Goal: Task Accomplishment & Management: Manage account settings

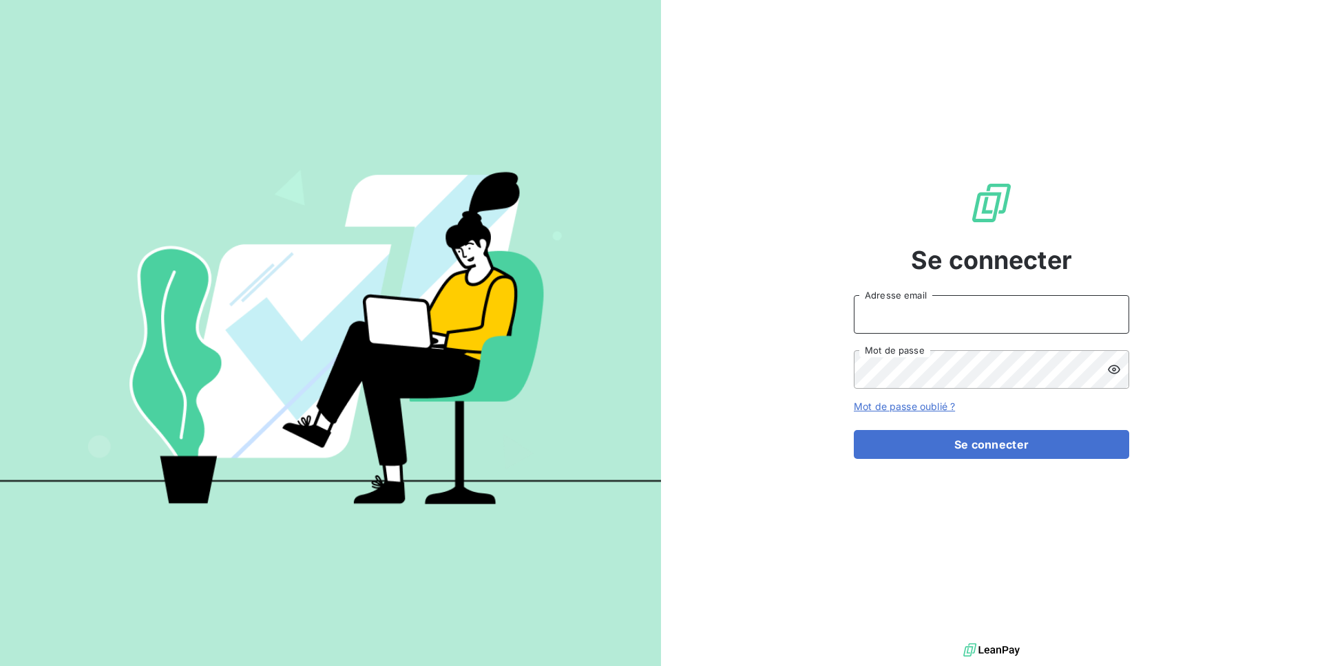
click at [895, 308] on input "Adresse email" at bounding box center [991, 314] width 275 height 39
type input "admin@sunelis"
click at [823, 365] on div "Se connecter admin@sunelis Adresse email Mot de passe Mot de passe oublié ? Se …" at bounding box center [991, 320] width 661 height 640
click at [854, 430] on button "Se connecter" at bounding box center [991, 444] width 275 height 29
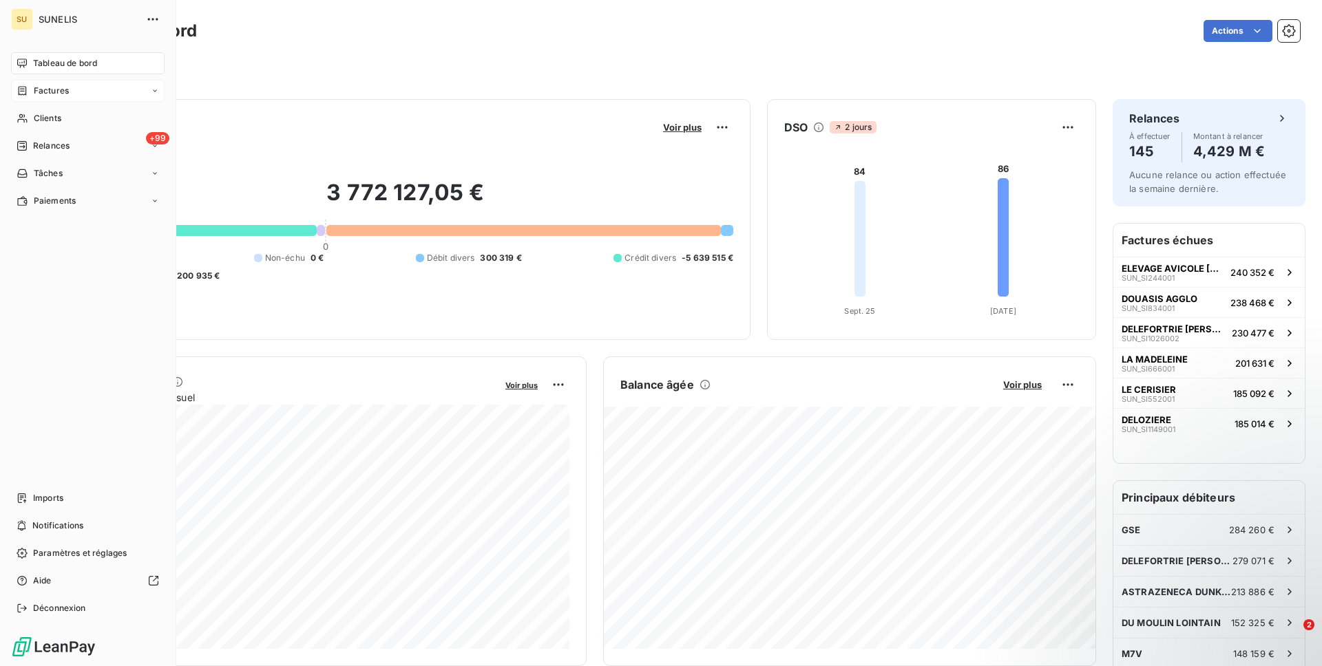
click at [72, 94] on div "Factures" at bounding box center [87, 91] width 153 height 22
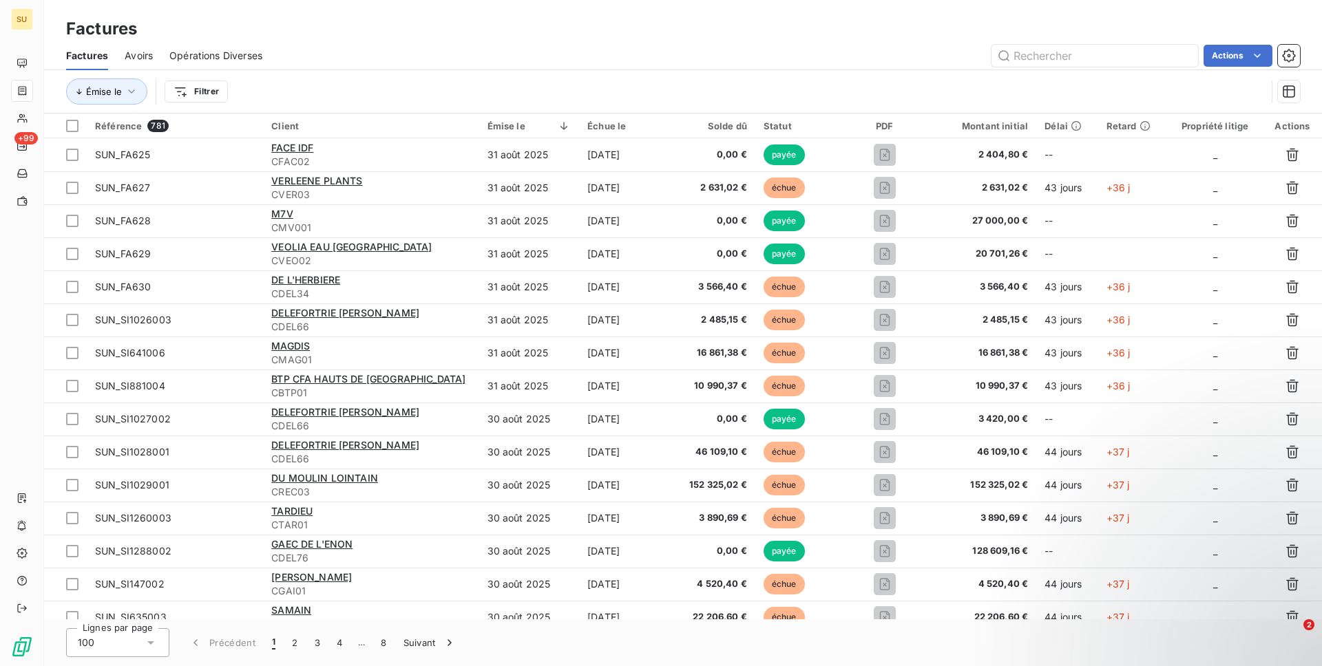
click at [211, 78] on div "Émise le Filtrer" at bounding box center [666, 91] width 1200 height 26
click at [204, 92] on html "SU +99 Factures Factures Avoirs Opérations Diverses Actions Émise le Filtrer Ré…" at bounding box center [661, 333] width 1322 height 666
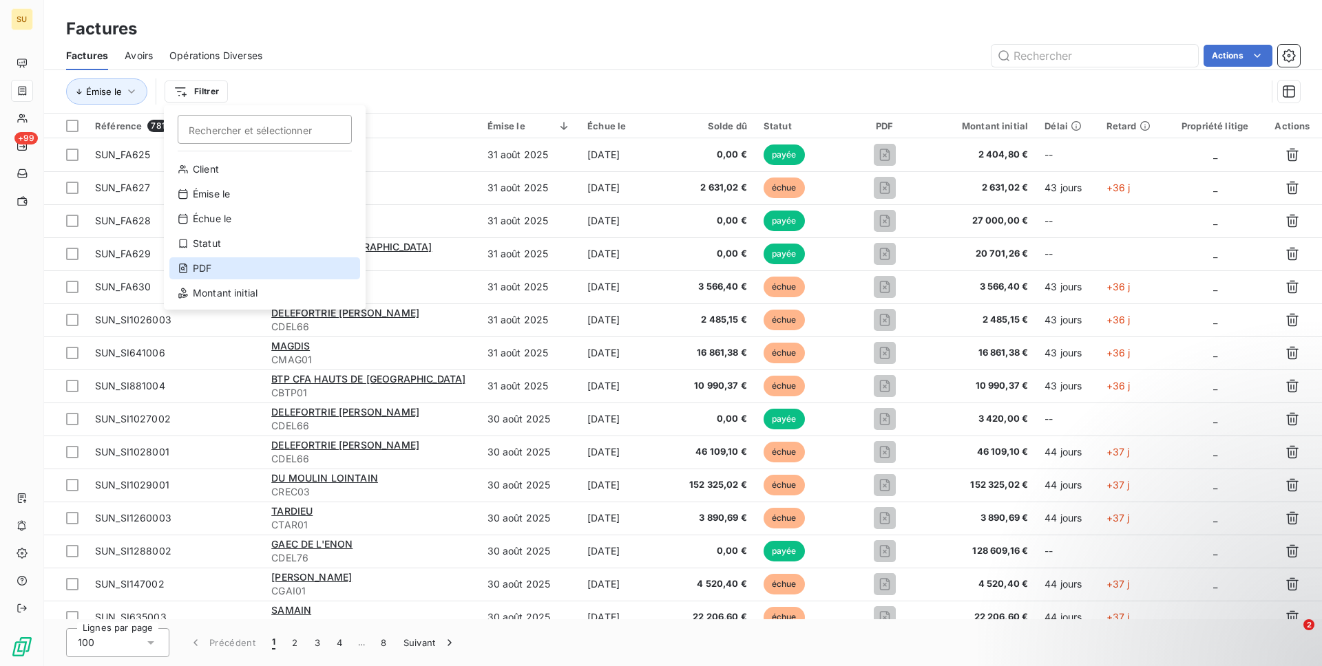
click at [195, 274] on div "PDF" at bounding box center [264, 268] width 191 height 22
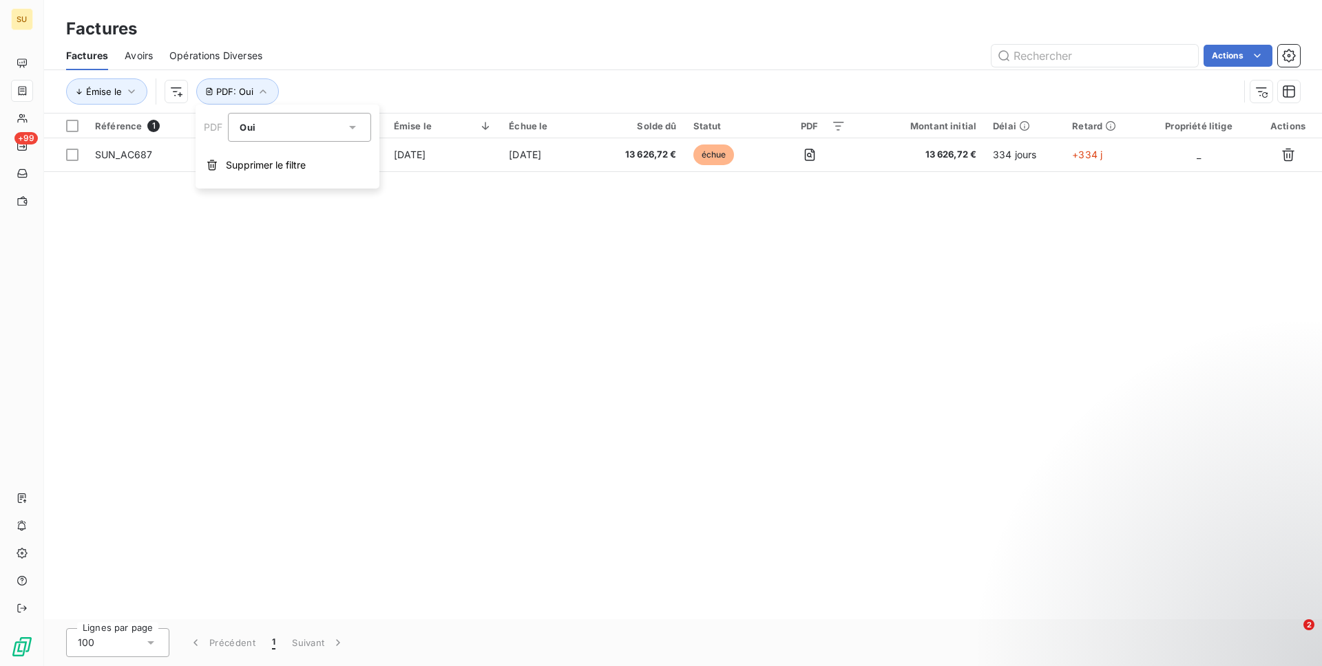
click at [555, 68] on div "Factures Avoirs Opérations Diverses Actions" at bounding box center [683, 55] width 1278 height 29
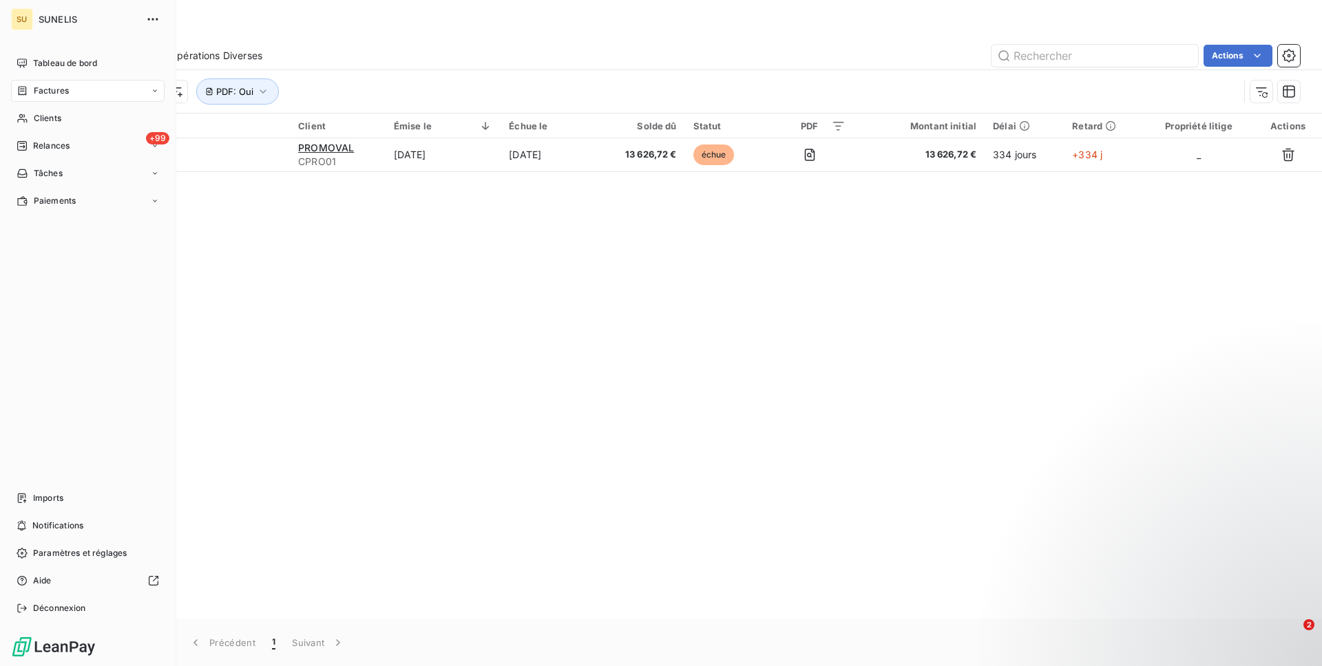
click at [53, 509] on nav "Imports Notifications Paramètres et réglages Aide Déconnexion" at bounding box center [87, 553] width 153 height 132
click at [64, 502] on div "Imports" at bounding box center [87, 498] width 153 height 22
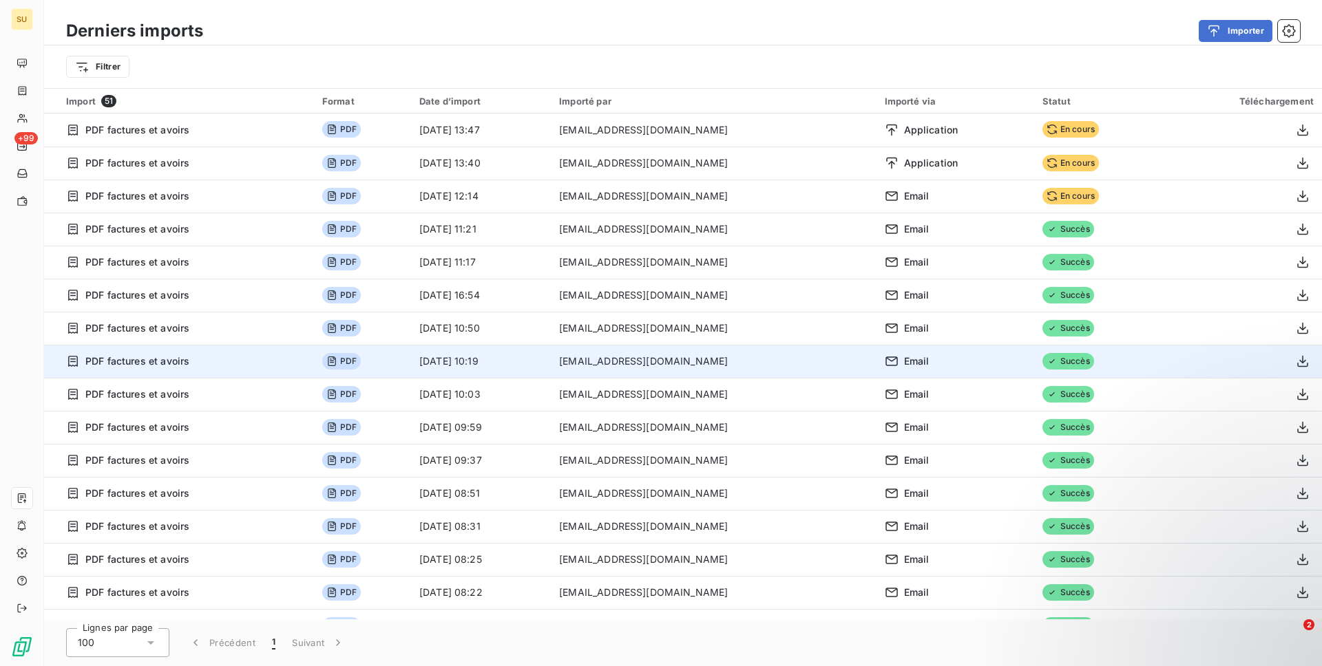
scroll to position [56, 0]
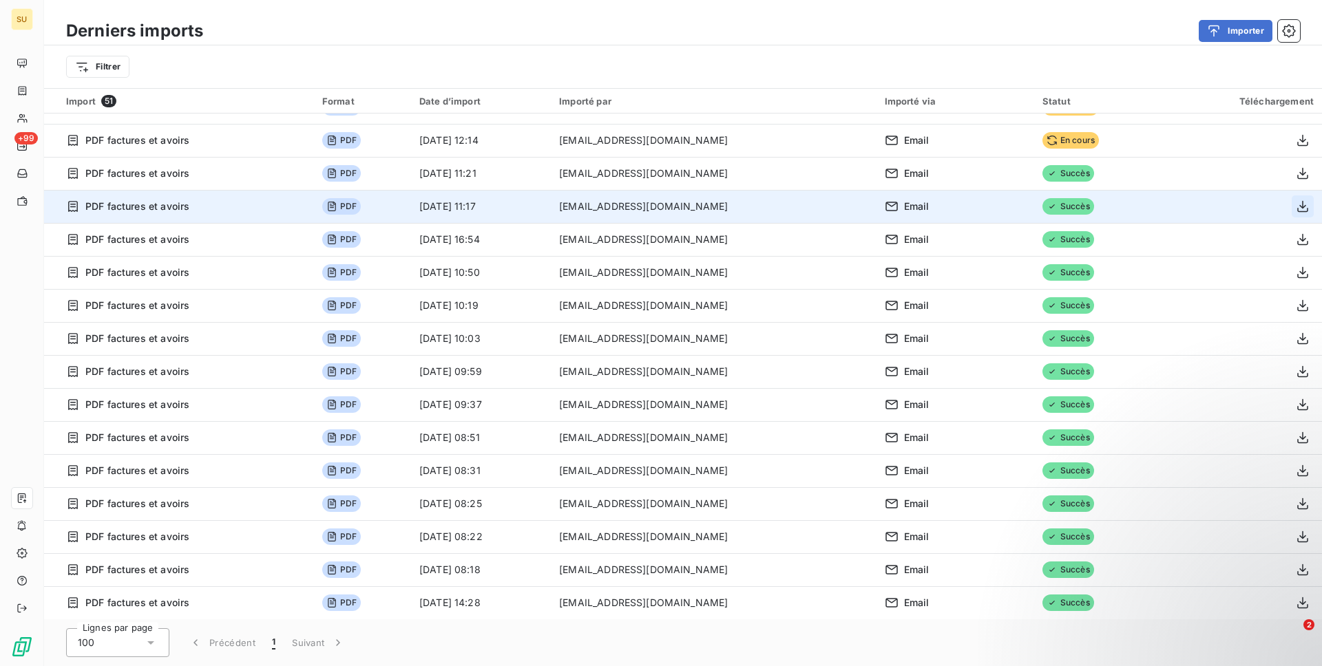
click at [1295, 212] on icon "button" at bounding box center [1302, 207] width 14 height 14
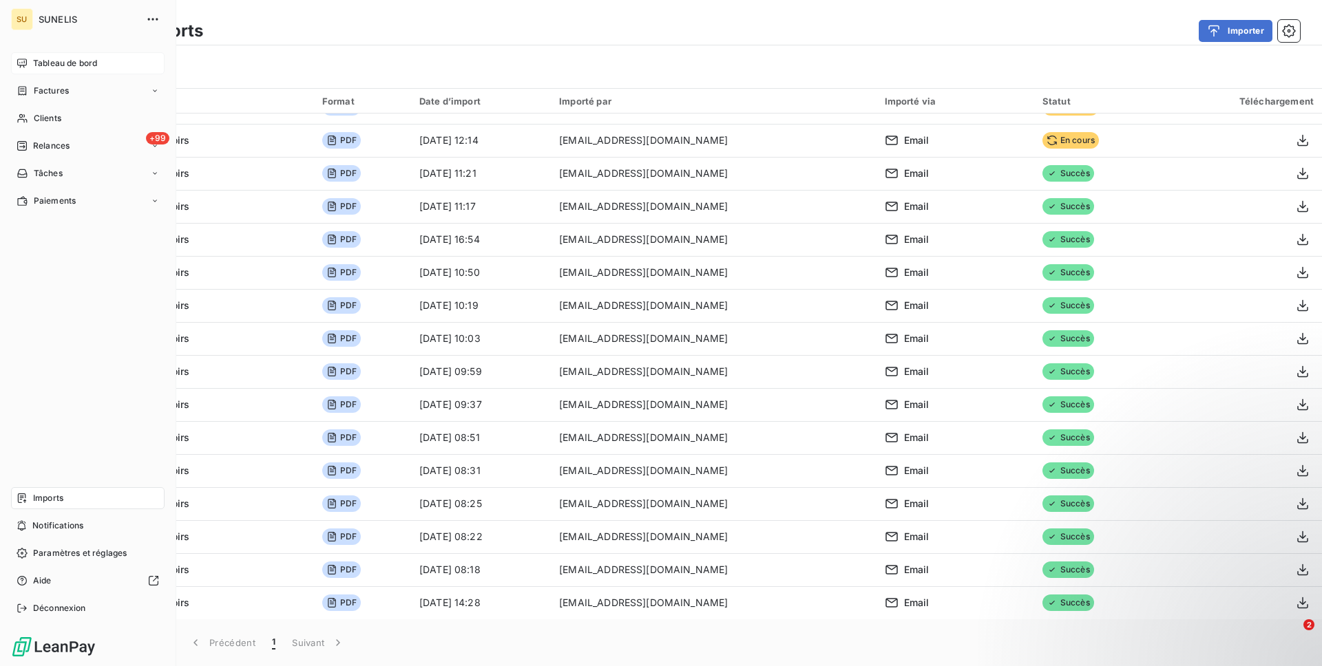
click at [60, 60] on span "Tableau de bord" at bounding box center [65, 63] width 64 height 12
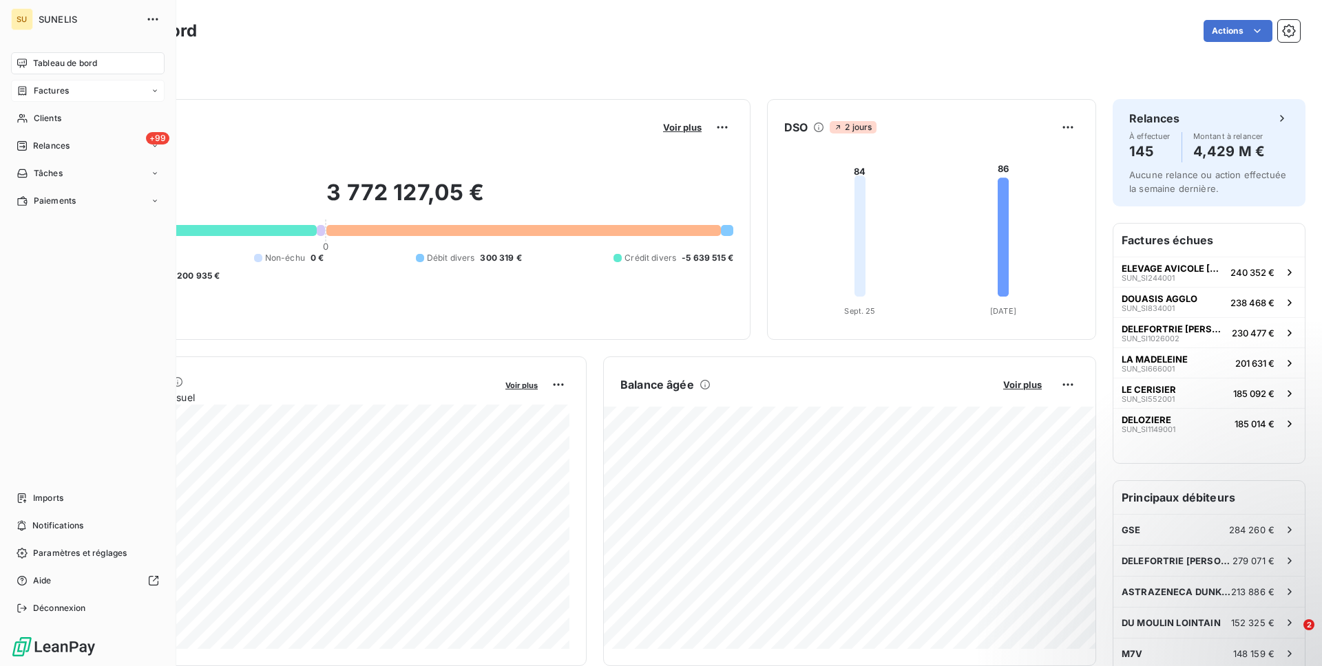
click at [49, 92] on span "Factures" at bounding box center [51, 91] width 35 height 12
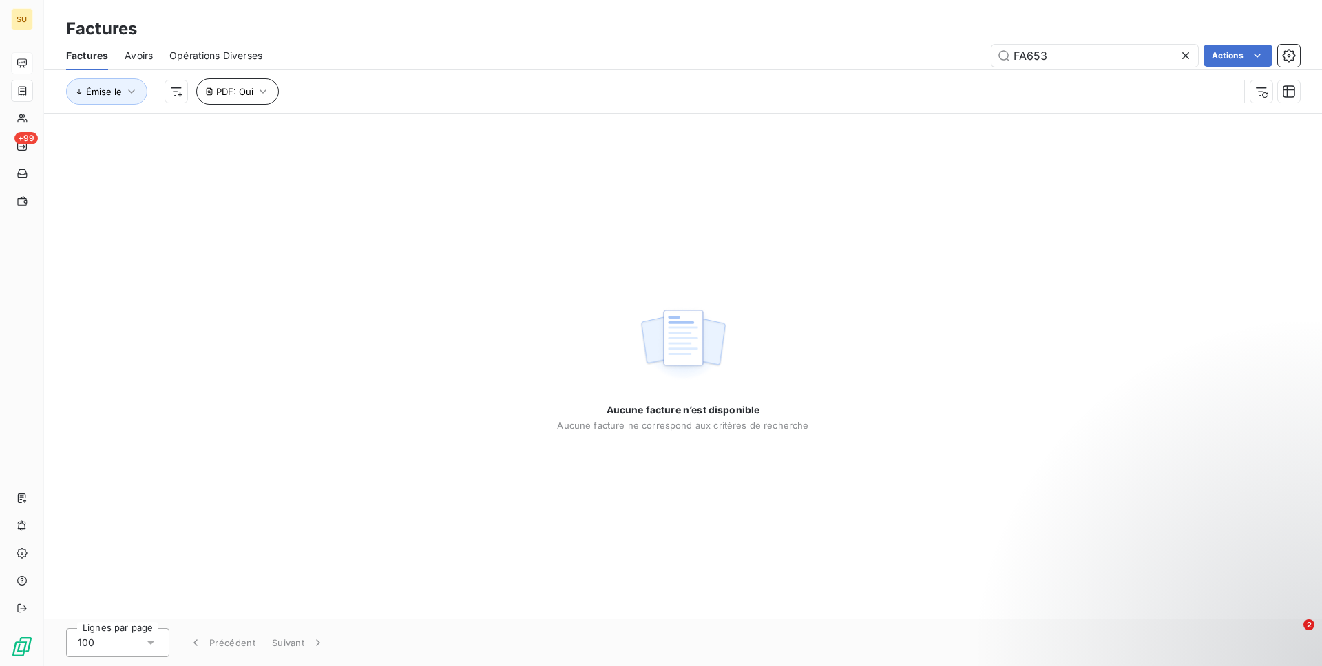
type input "FA653"
click at [273, 86] on button "PDF : Oui" at bounding box center [237, 91] width 83 height 26
click at [262, 160] on span "Supprimer le filtre" at bounding box center [266, 165] width 80 height 14
click at [1070, 47] on input "FA653" at bounding box center [1094, 56] width 206 height 22
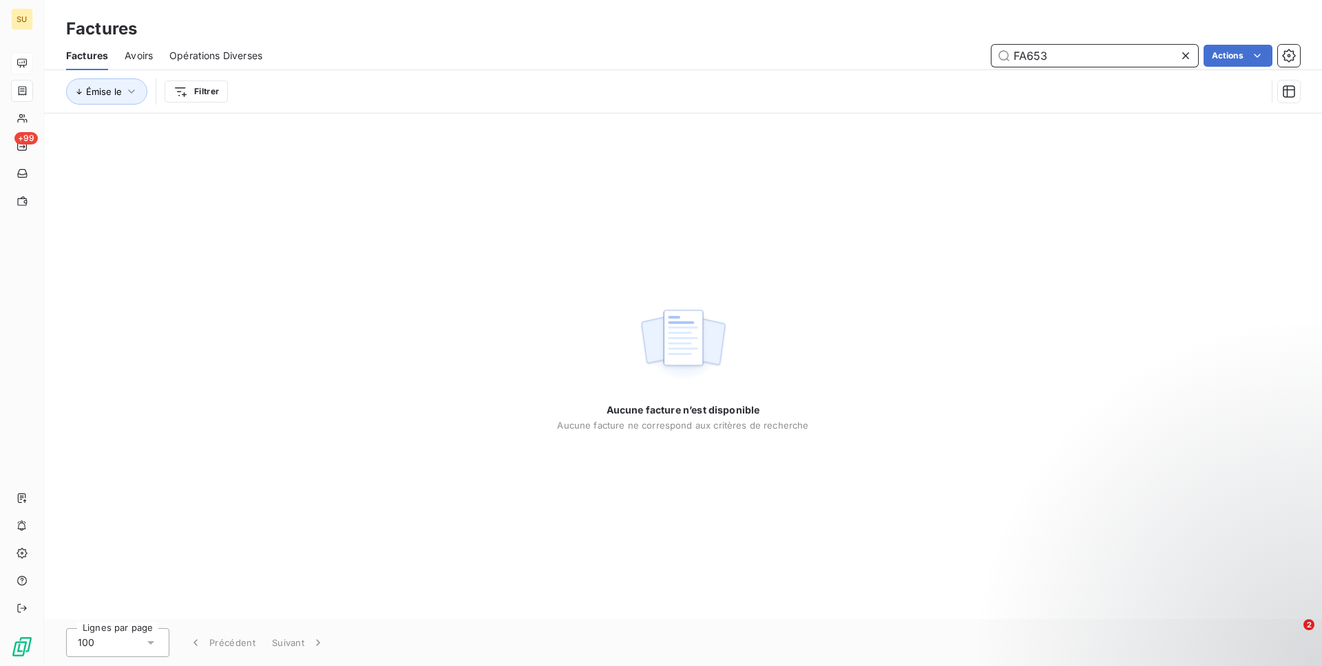
click at [1070, 47] on input "FA653" at bounding box center [1094, 56] width 206 height 22
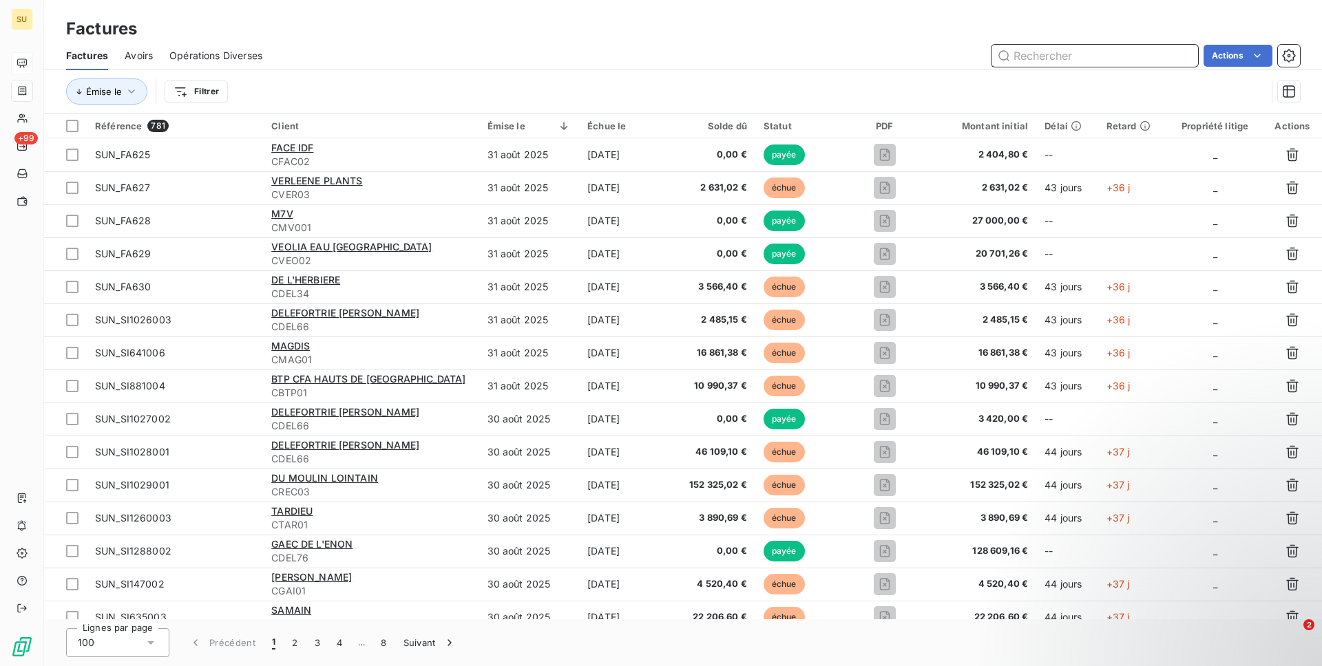
paste input "SUN_FA653"
type input "SUN_FA653"
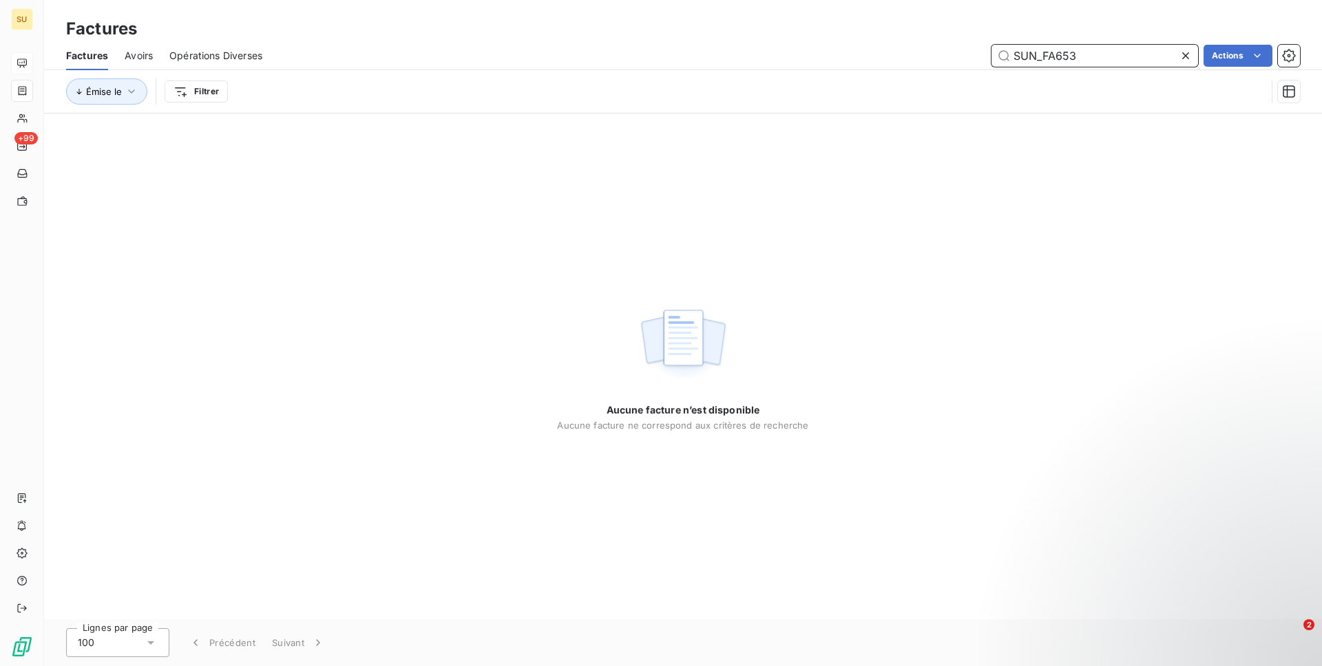
click at [1037, 57] on input "SUN_FA653" at bounding box center [1094, 56] width 206 height 22
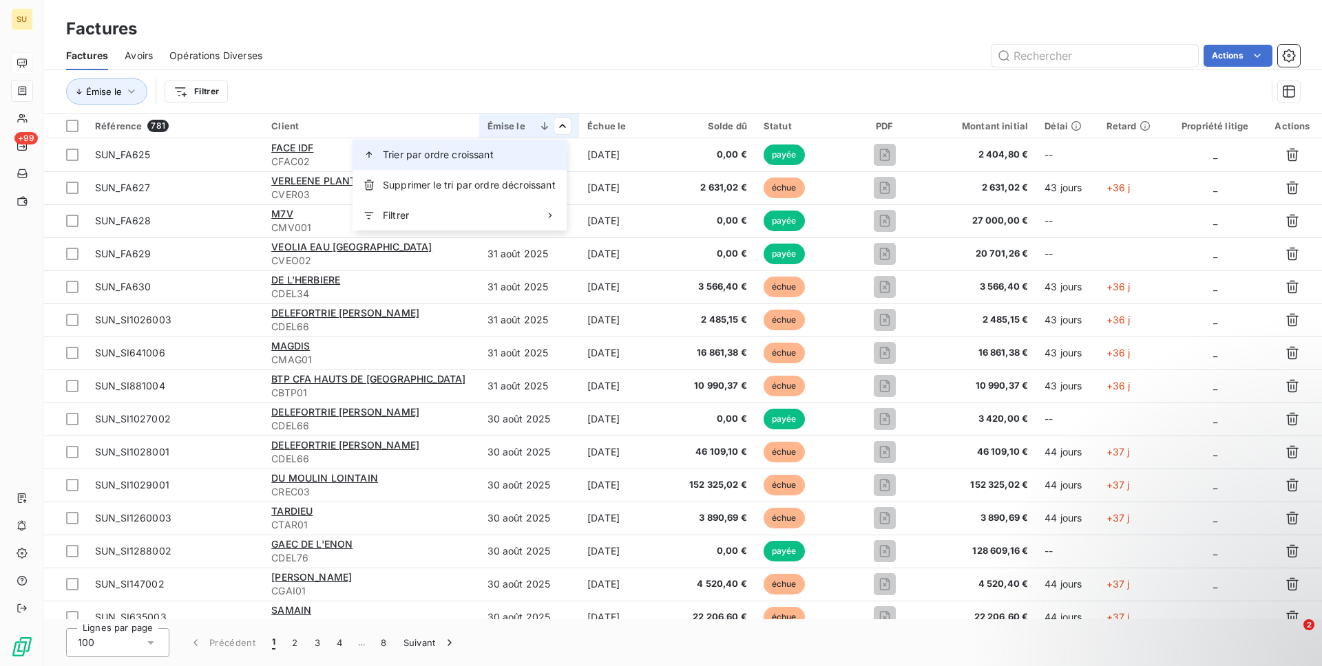
click at [529, 153] on div "Trier par ordre croissant" at bounding box center [459, 155] width 214 height 30
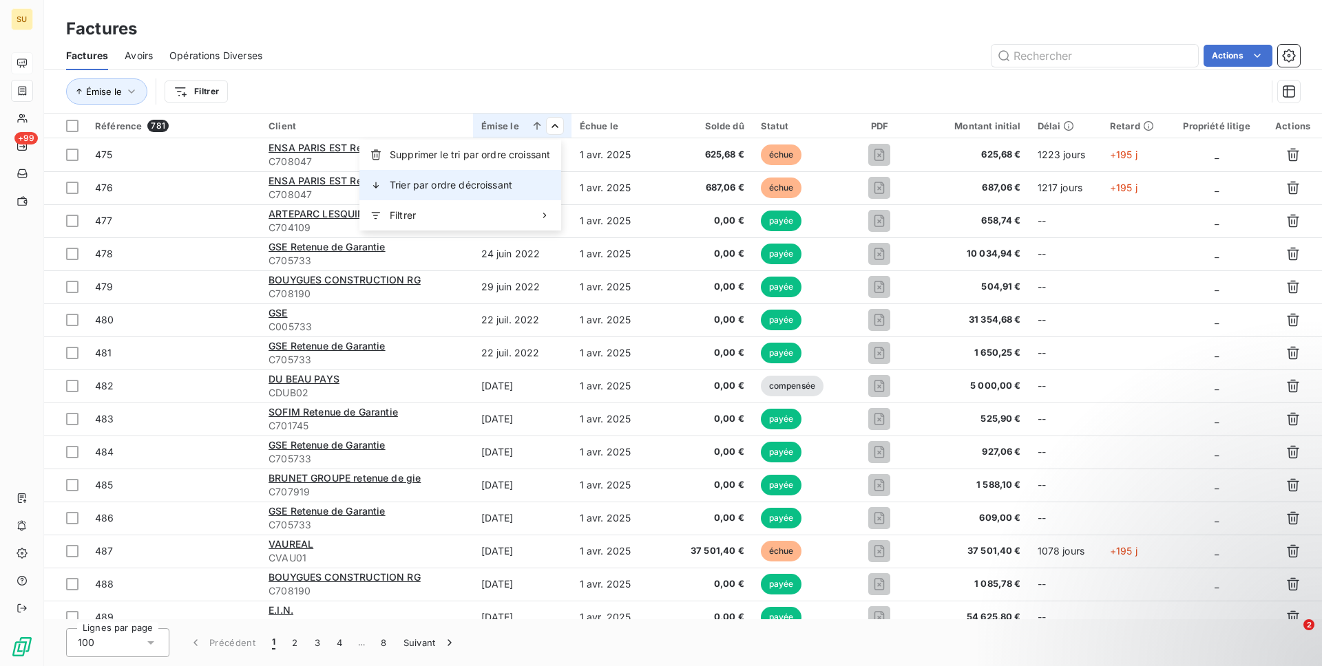
click at [532, 184] on div "Trier par ordre décroissant" at bounding box center [460, 185] width 202 height 30
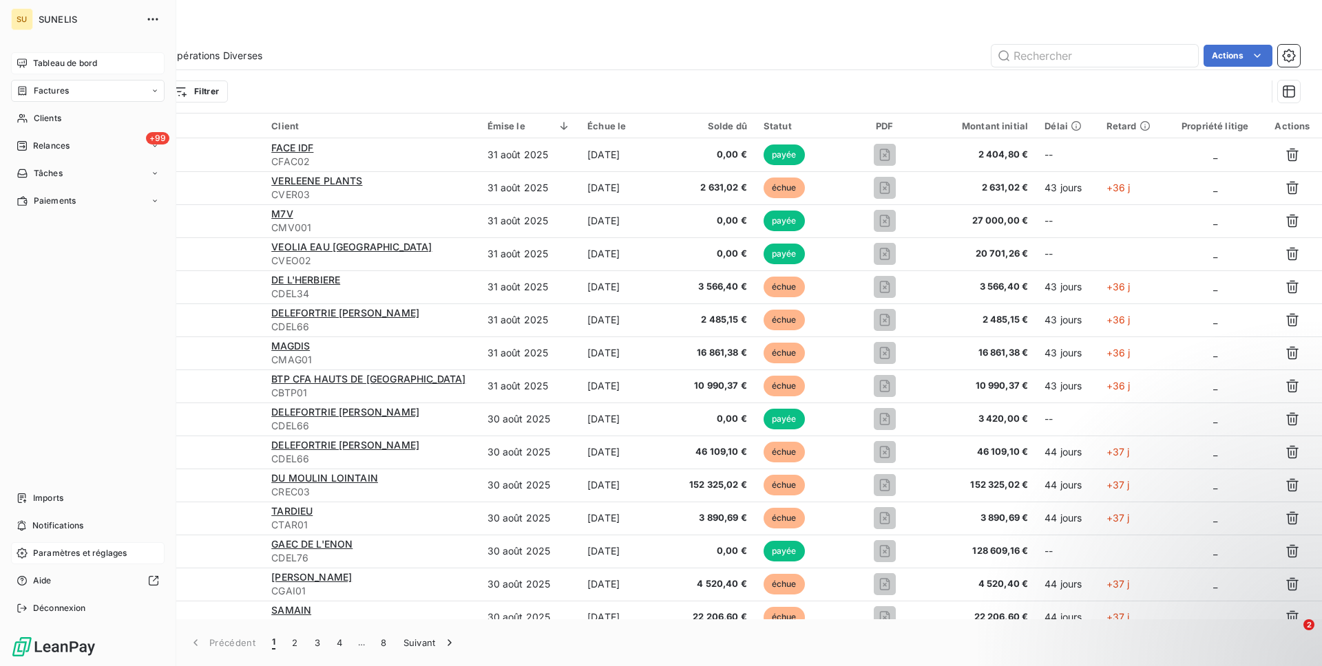
click at [76, 555] on span "Paramètres et réglages" at bounding box center [80, 553] width 94 height 12
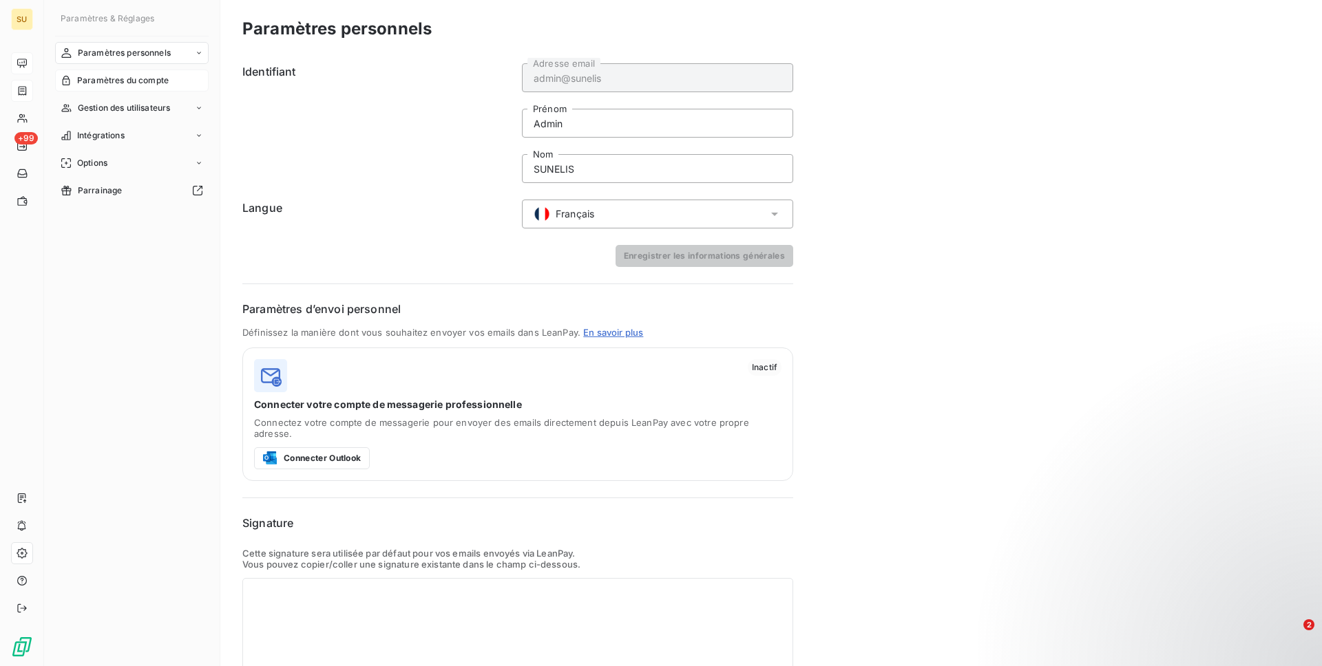
click at [112, 78] on span "Paramètres du compte" at bounding box center [123, 80] width 92 height 12
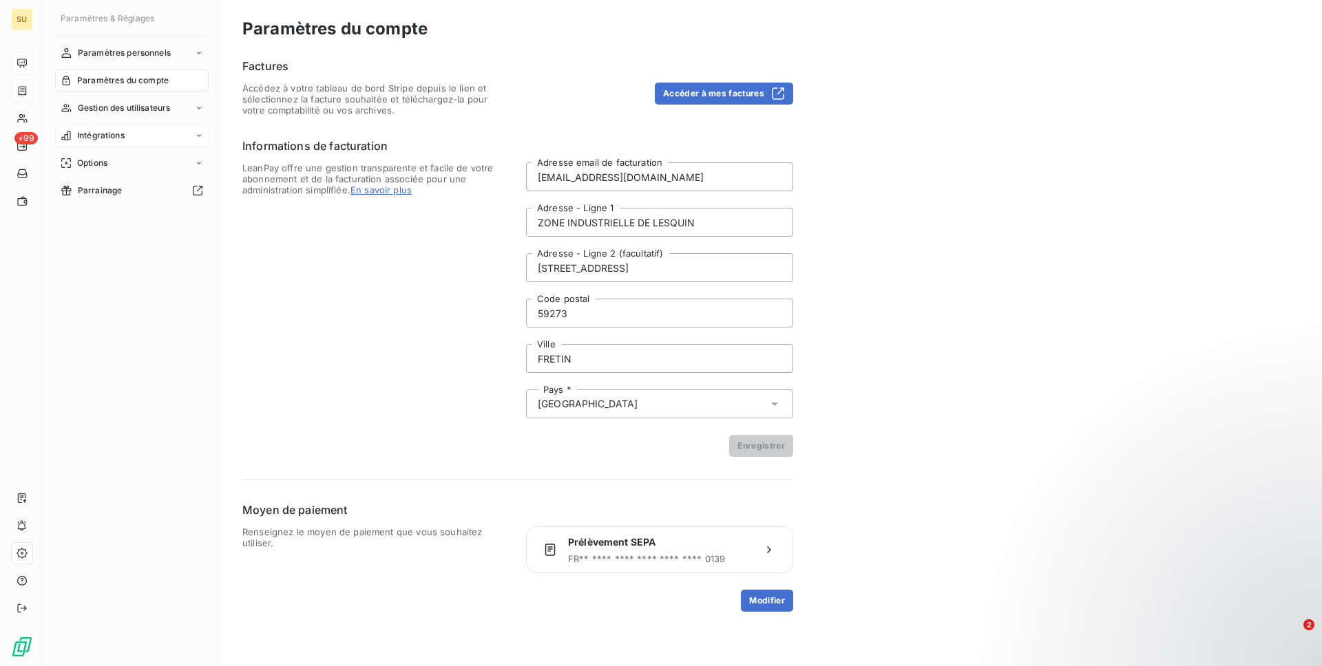
click at [112, 134] on span "Intégrations" at bounding box center [100, 135] width 47 height 12
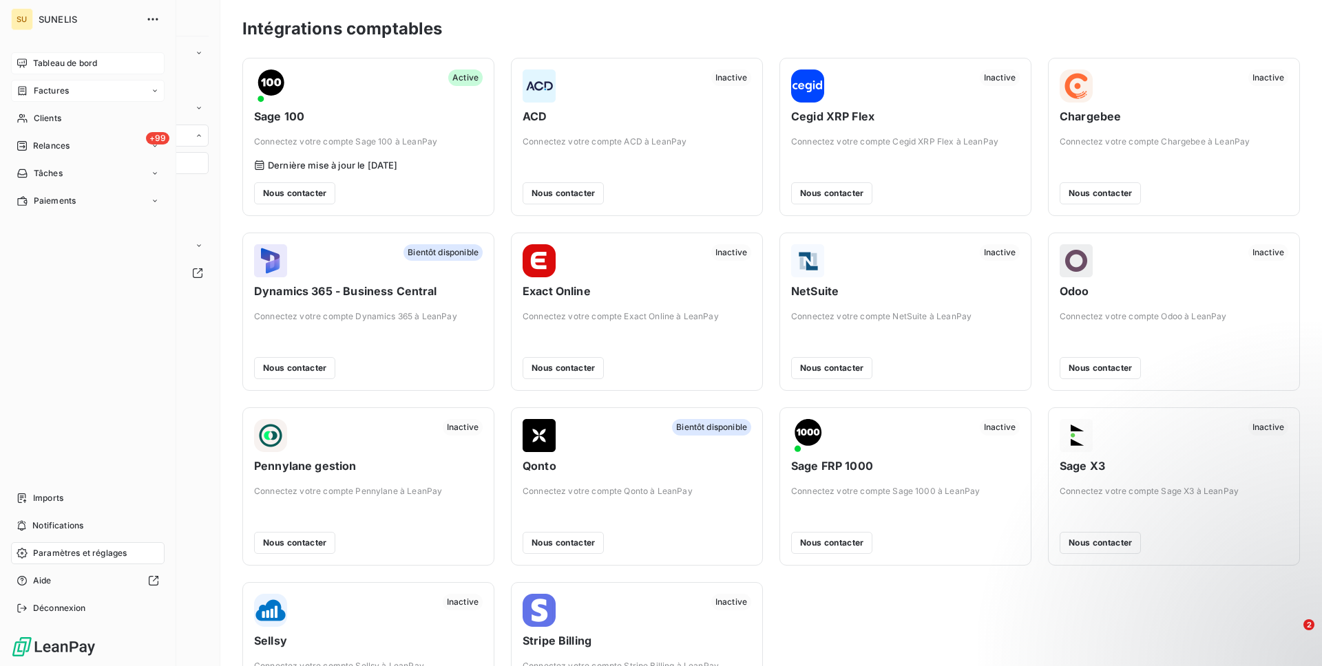
click at [93, 59] on span "Tableau de bord" at bounding box center [65, 63] width 64 height 12
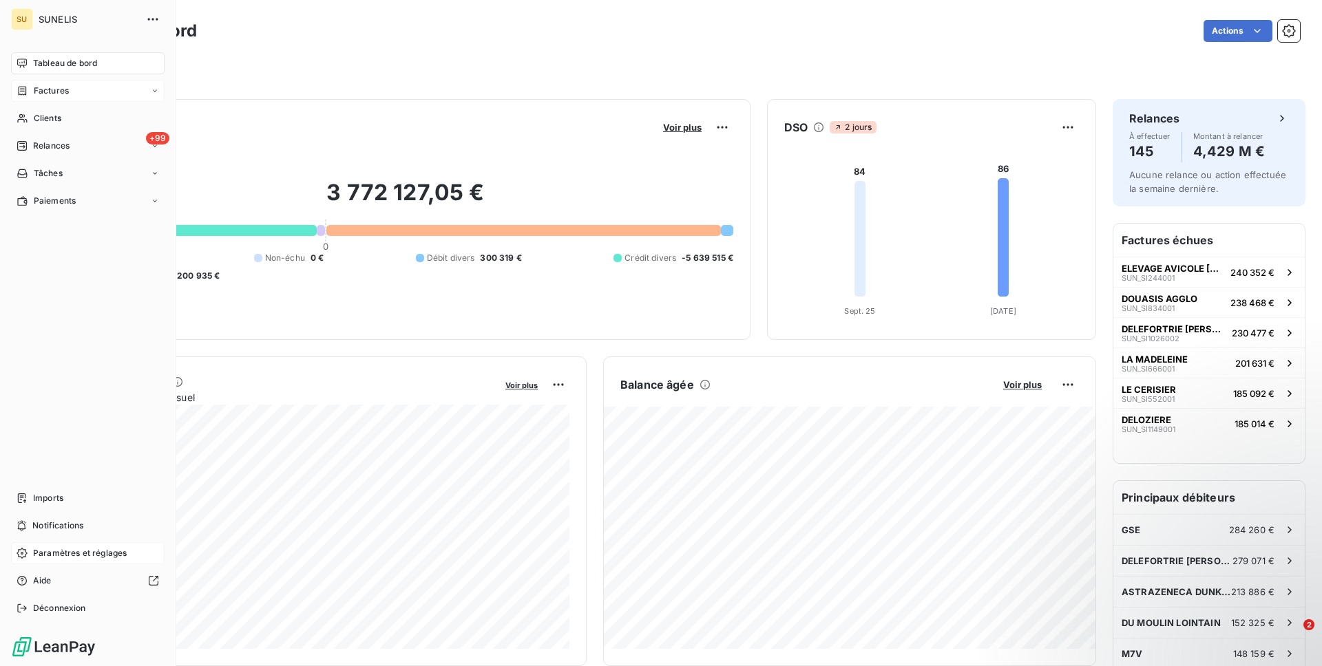
click at [51, 87] on span "Factures" at bounding box center [51, 91] width 35 height 12
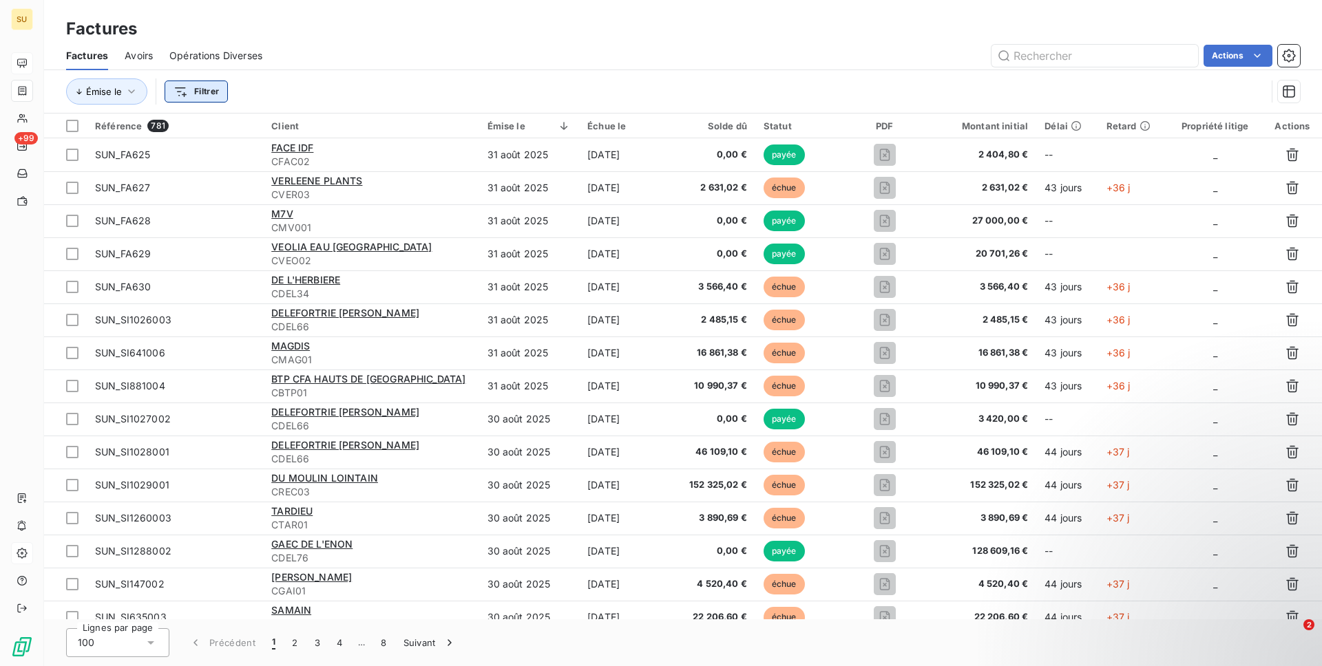
click at [183, 85] on html "SU +99 Factures Factures Avoirs Opérations Diverses Actions Émise le Filtrer Ré…" at bounding box center [661, 333] width 1322 height 666
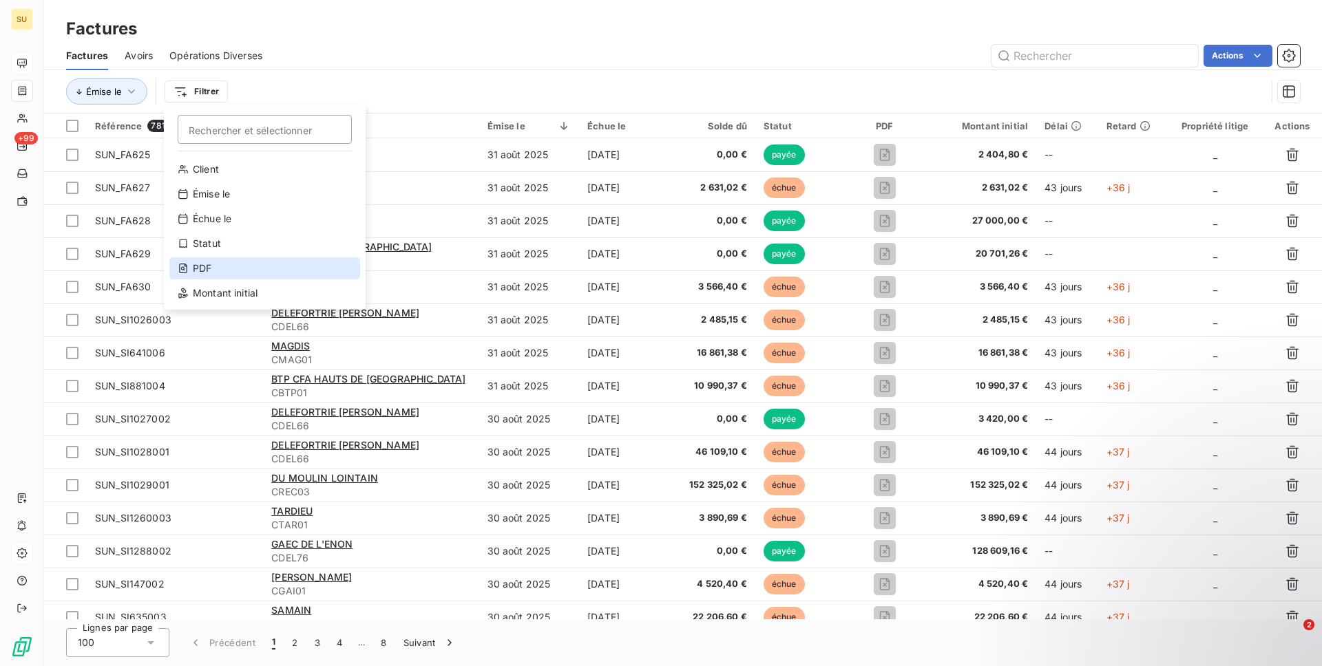
click at [194, 273] on div "PDF" at bounding box center [264, 268] width 191 height 22
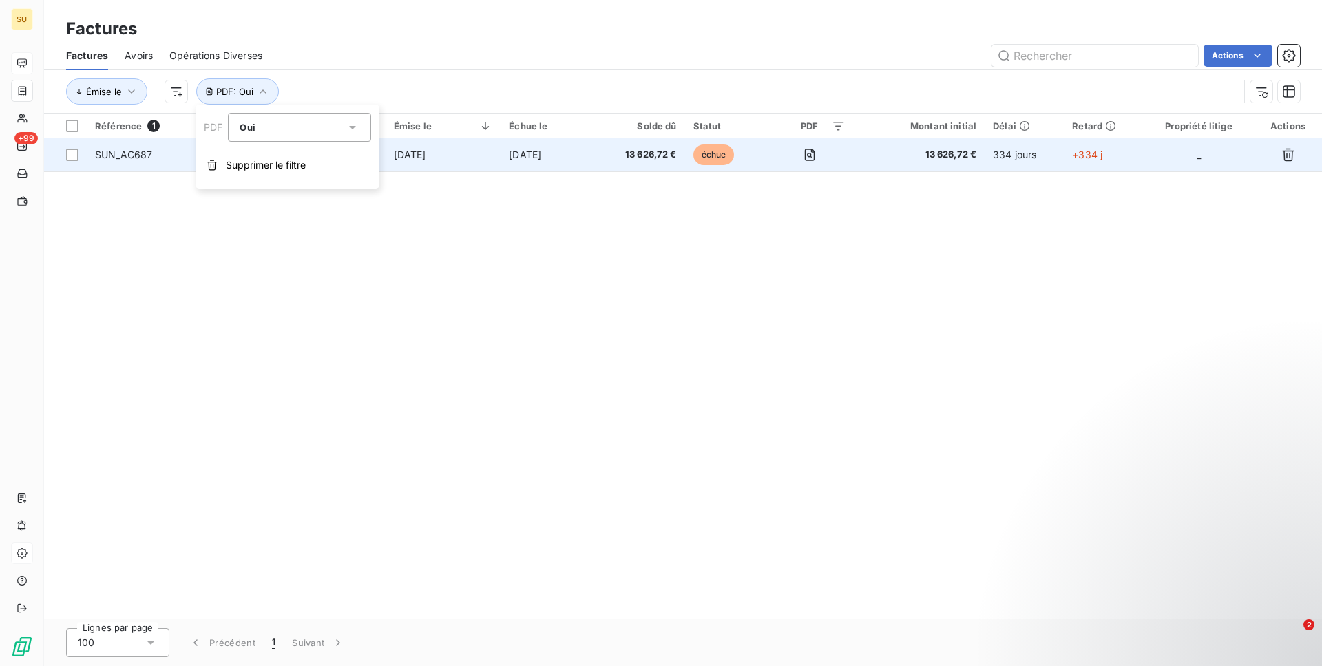
click at [566, 165] on td "[DATE]" at bounding box center [547, 154] width 94 height 33
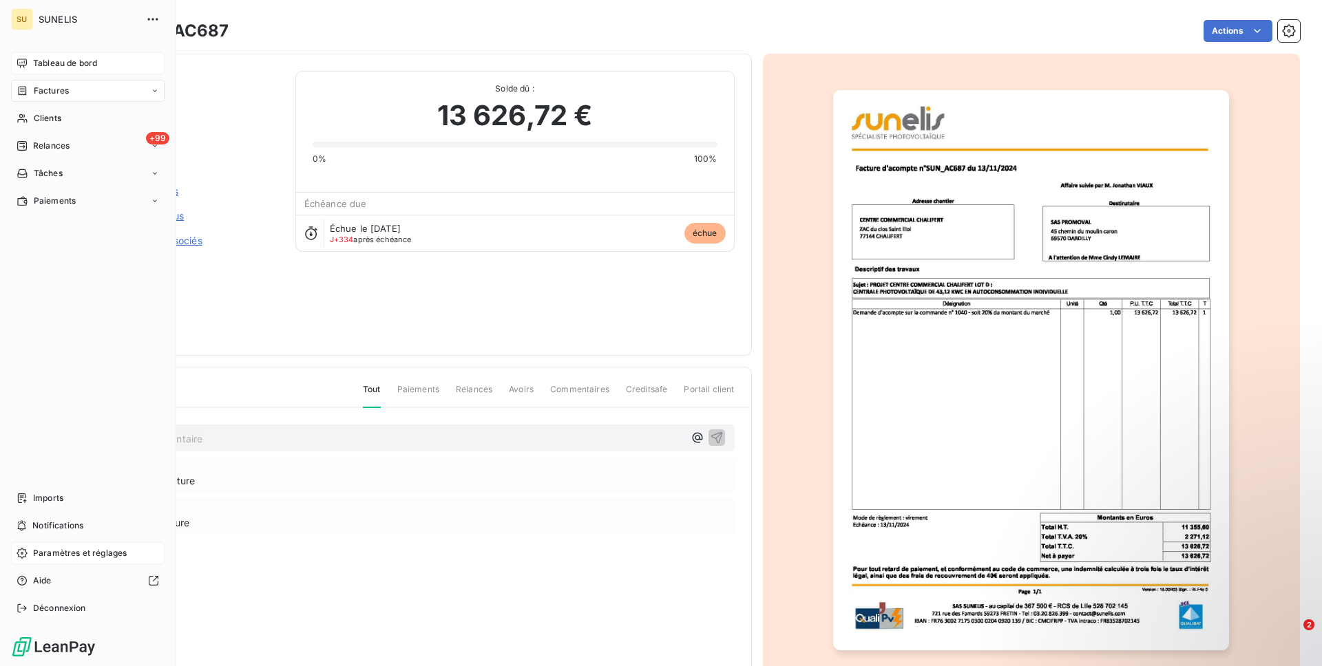
click at [45, 64] on span "Tableau de bord" at bounding box center [65, 63] width 64 height 12
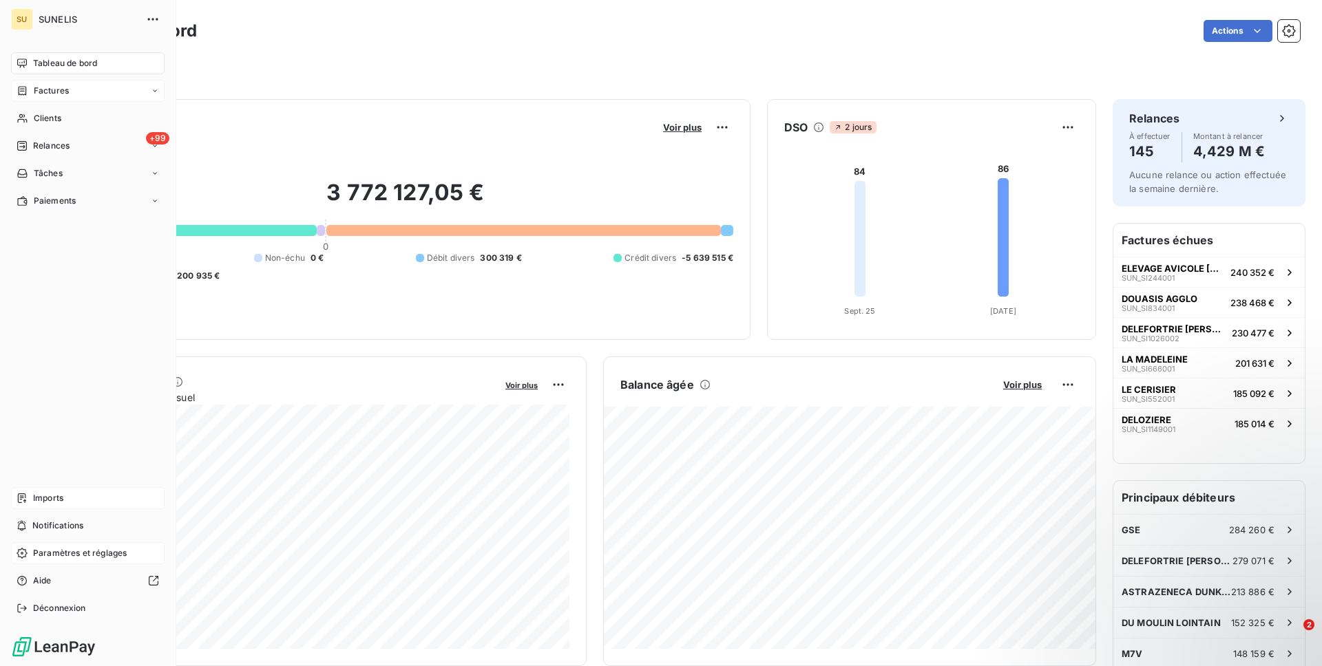
click at [72, 506] on div "Imports" at bounding box center [87, 498] width 153 height 22
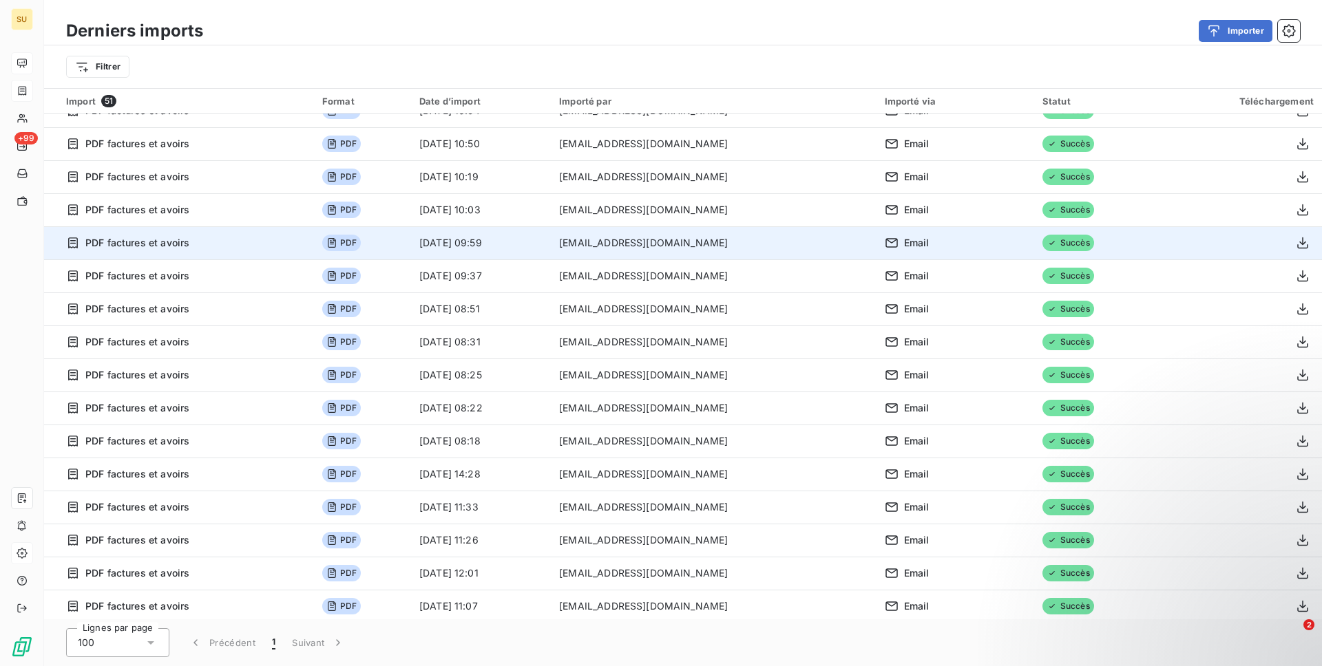
scroll to position [224, 0]
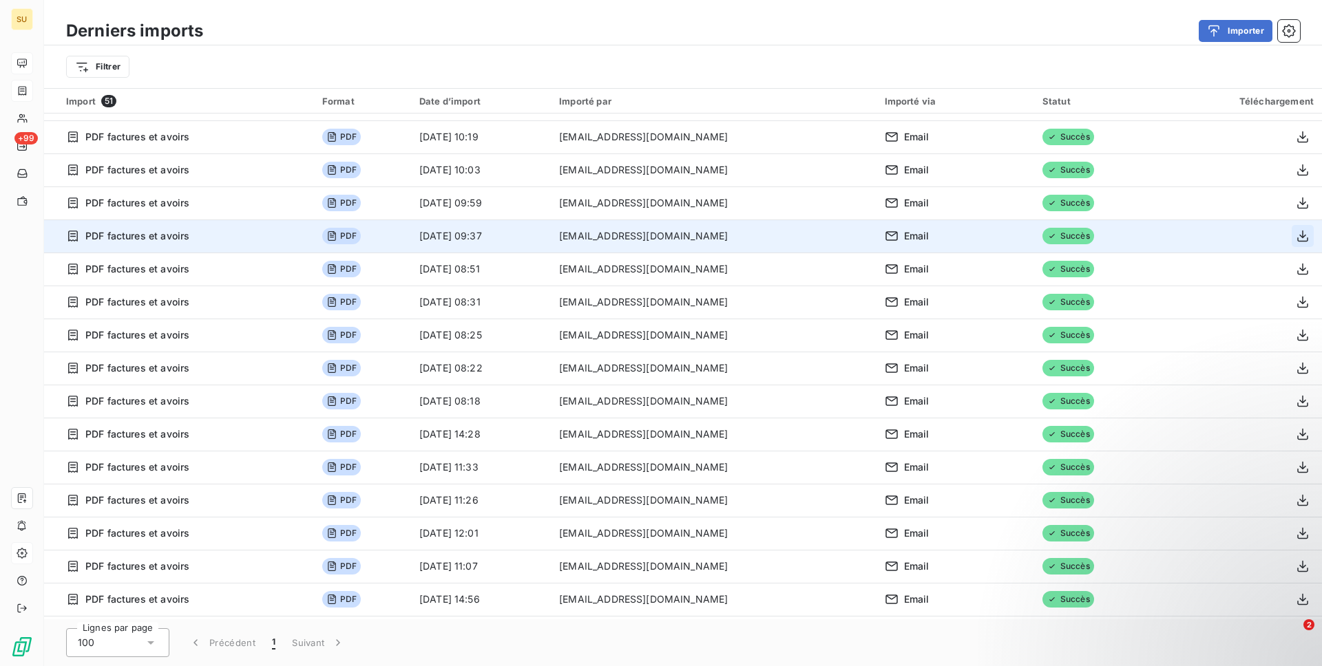
click at [1297, 236] on icon "button" at bounding box center [1302, 237] width 11 height 12
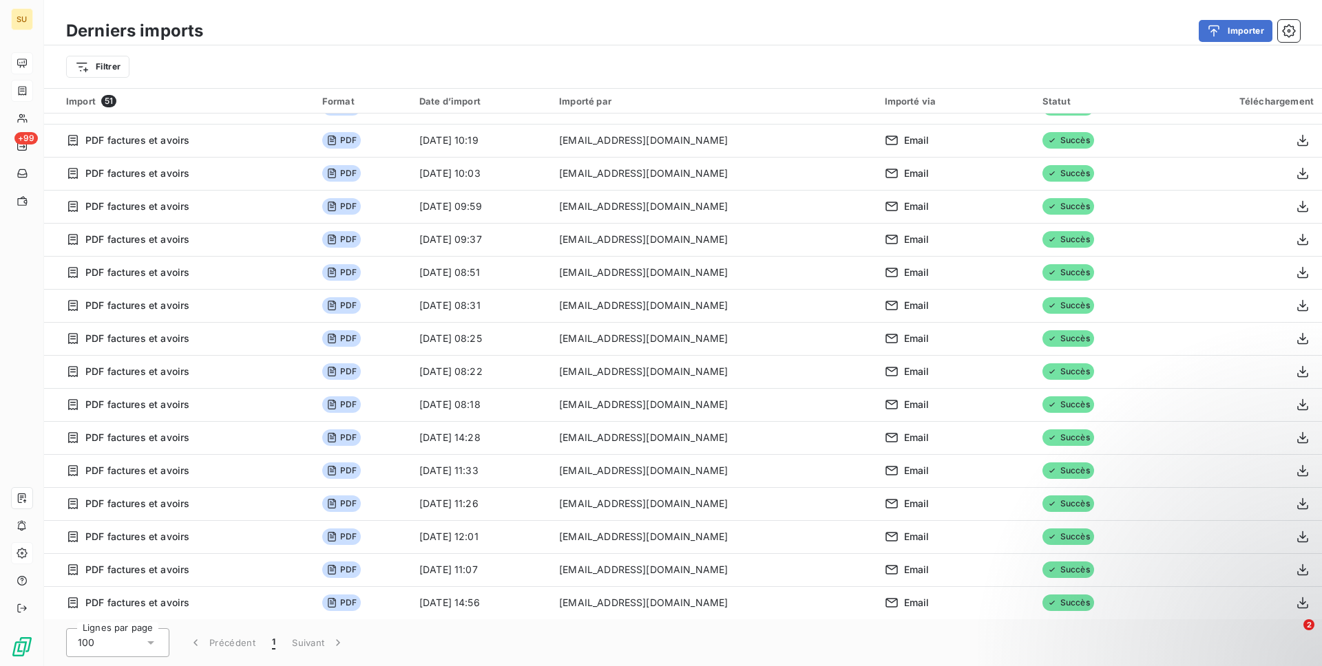
scroll to position [0, 0]
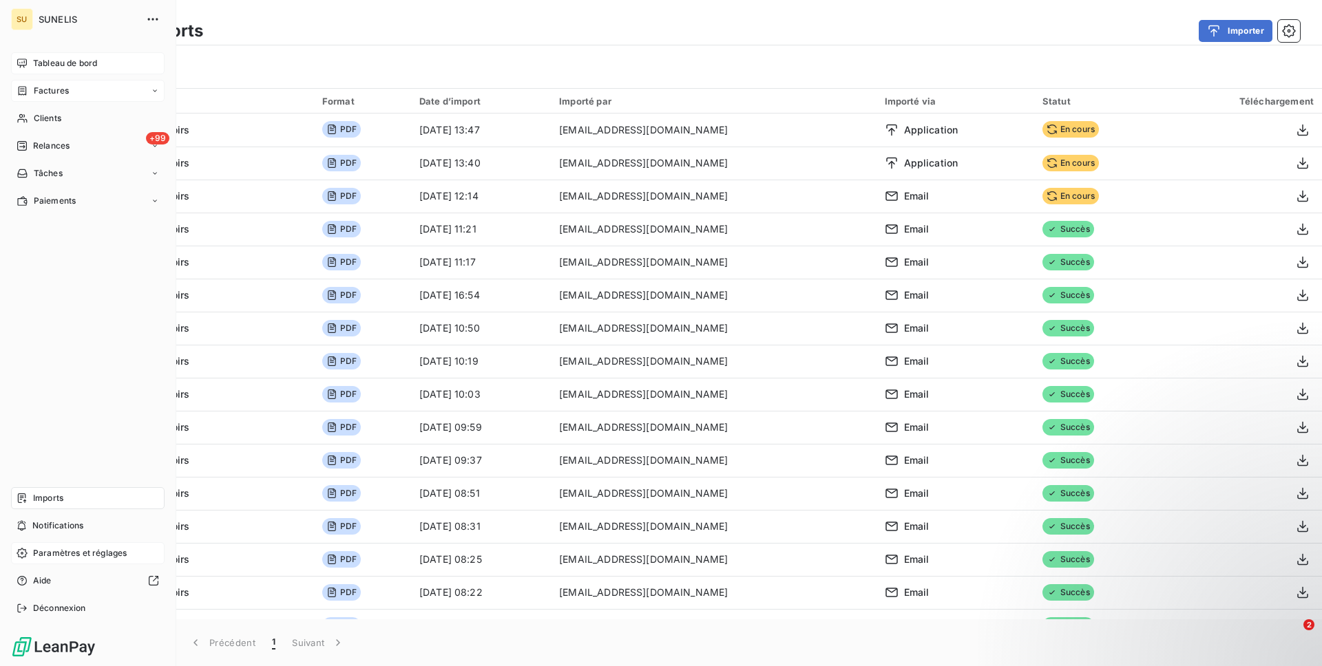
click at [30, 553] on div "Paramètres et réglages" at bounding box center [87, 553] width 153 height 22
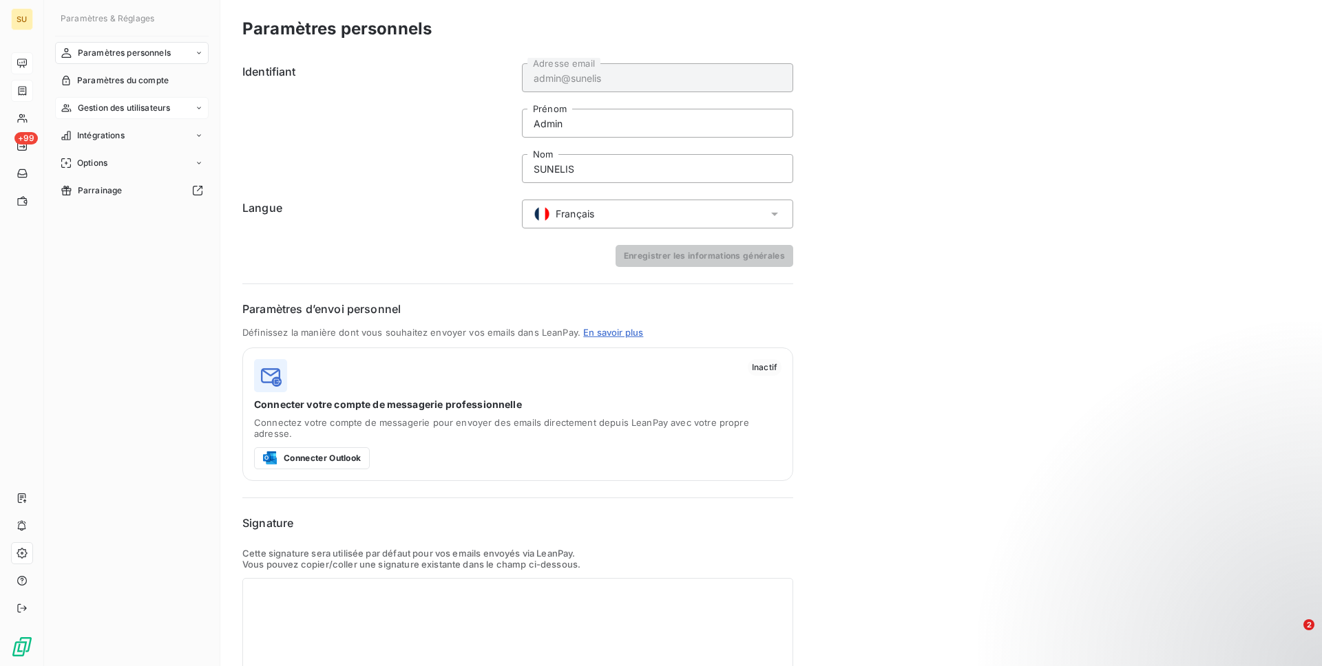
click at [133, 100] on div "Gestion des utilisateurs" at bounding box center [131, 108] width 153 height 22
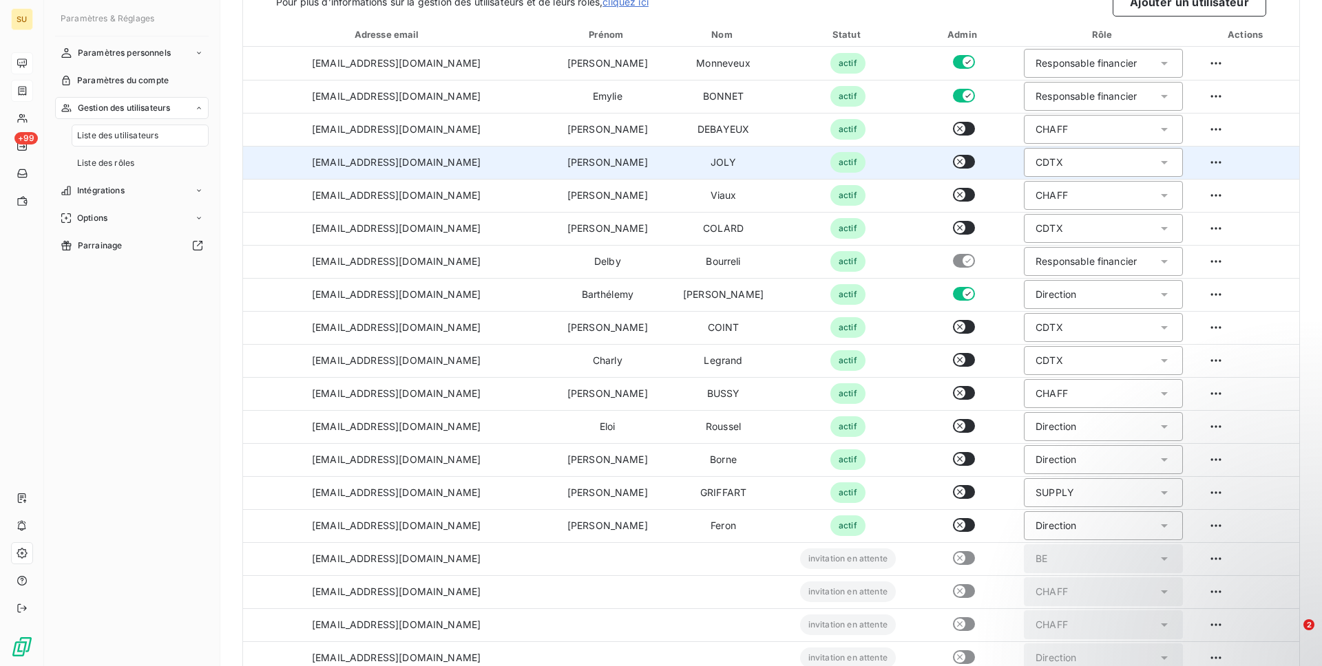
scroll to position [106, 0]
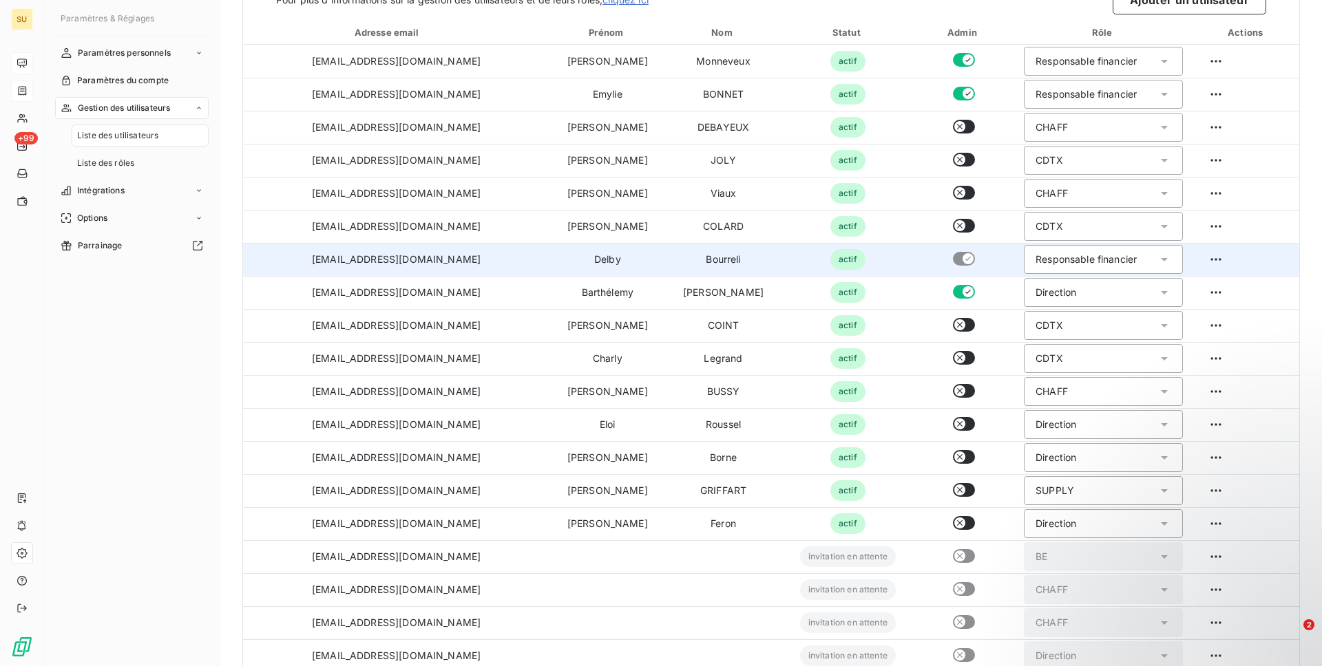
click at [378, 266] on td "[EMAIL_ADDRESS][DOMAIN_NAME]" at bounding box center [396, 259] width 306 height 33
copy td "[EMAIL_ADDRESS][DOMAIN_NAME]"
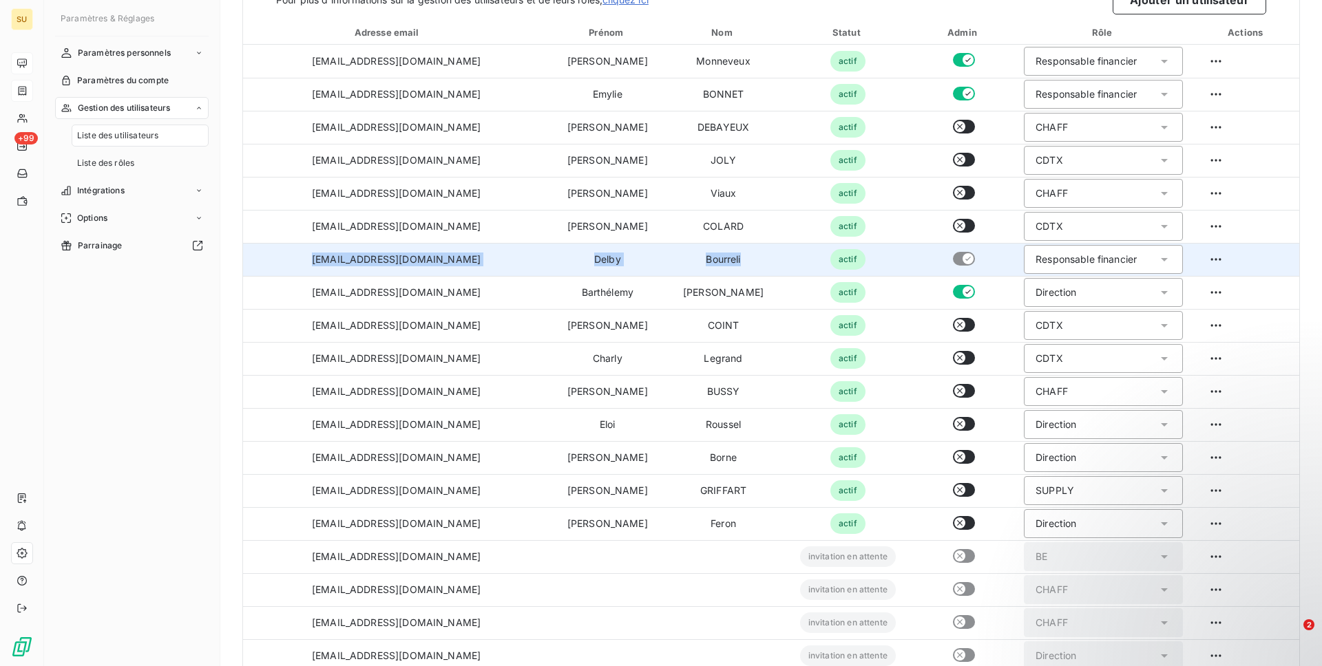
drag, startPoint x: 667, startPoint y: 268, endPoint x: 288, endPoint y: 261, distance: 378.6
click at [288, 261] on tr "[EMAIL_ADDRESS][DOMAIN_NAME] [PERSON_NAME] actif Responsable financier" at bounding box center [771, 259] width 1056 height 33
copy tr "[EMAIL_ADDRESS][DOMAIN_NAME] [PERSON_NAME]"
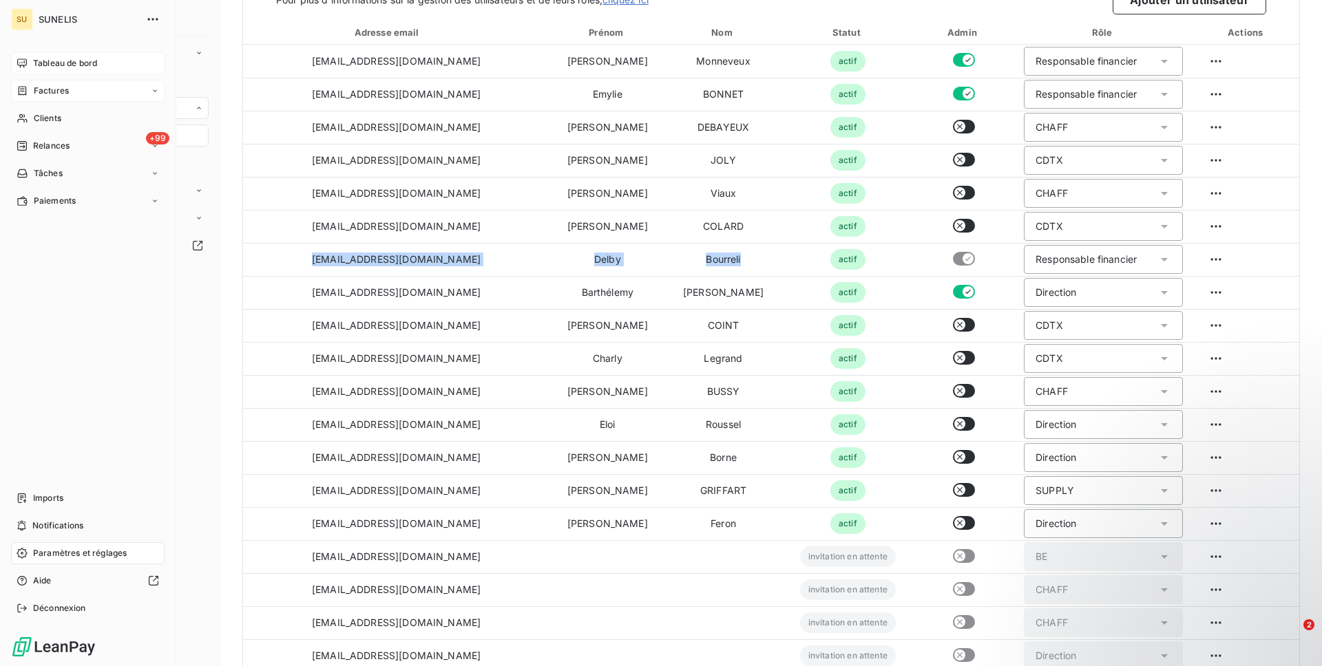
click at [20, 64] on icon at bounding box center [22, 63] width 11 height 11
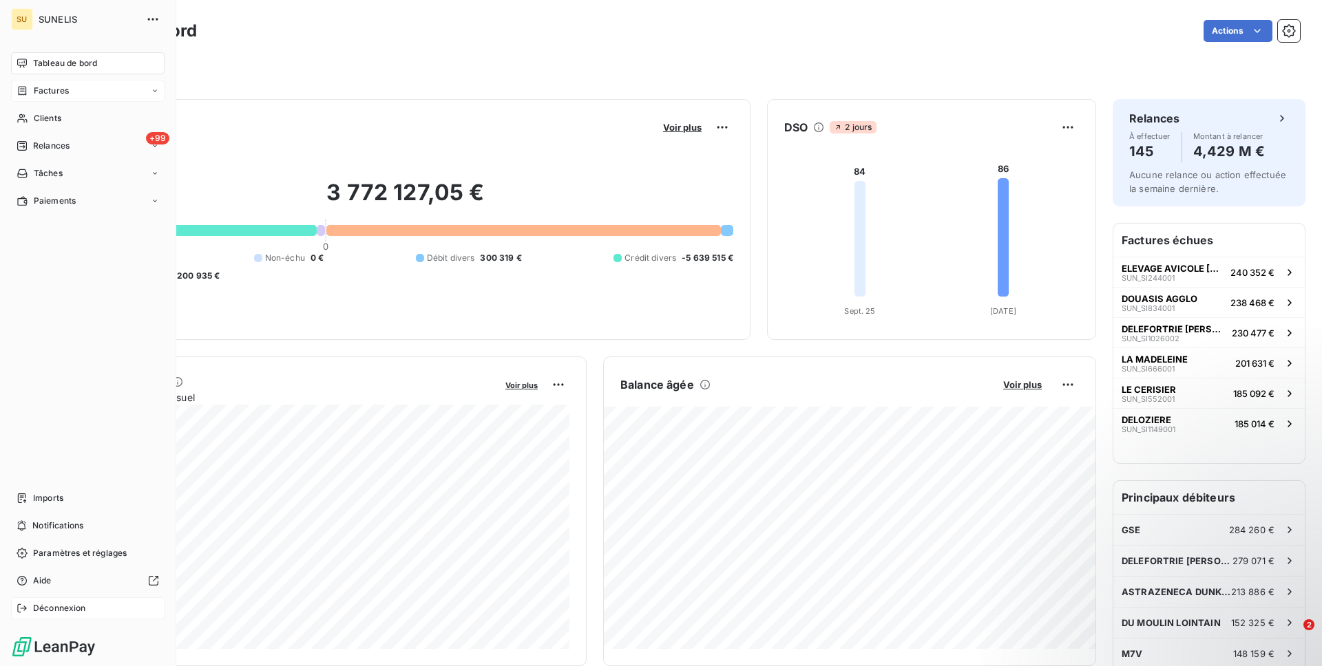
click at [46, 603] on span "Déconnexion" at bounding box center [59, 608] width 53 height 12
